Goal: Find specific page/section: Find specific page/section

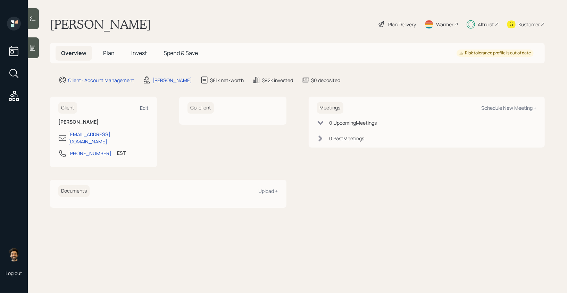
click at [479, 24] on div "Altruist" at bounding box center [485, 24] width 16 height 7
